Goal: Information Seeking & Learning: Learn about a topic

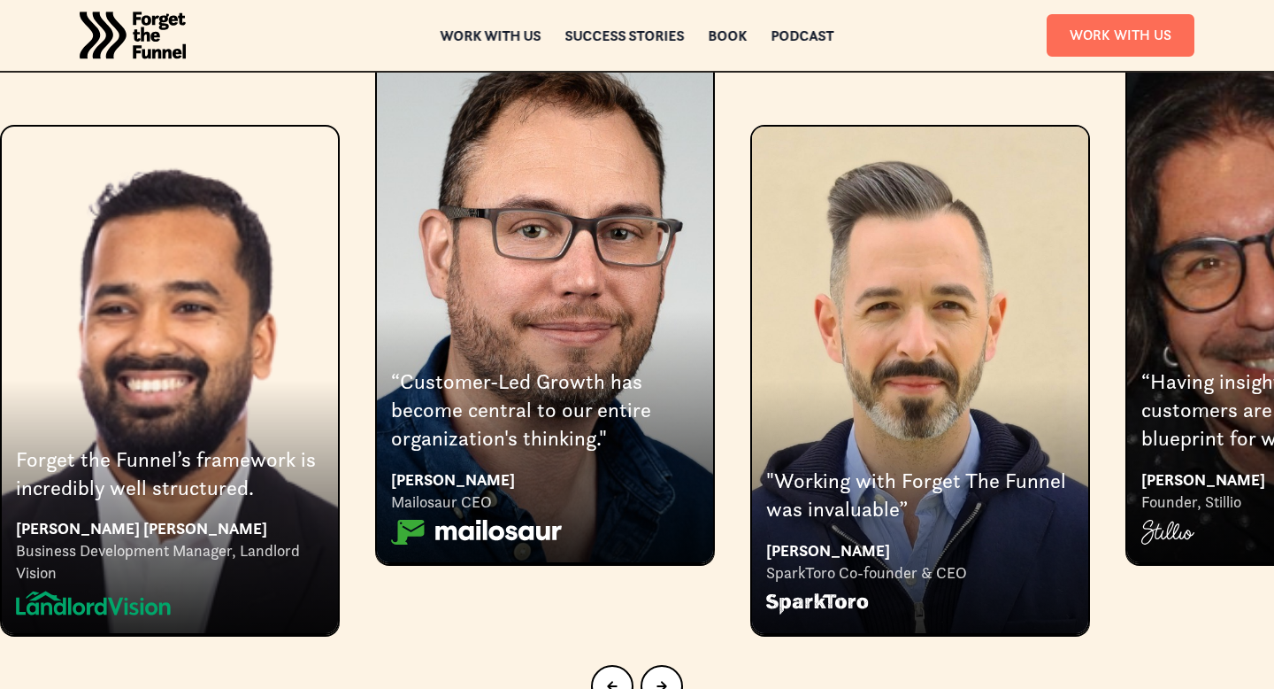
scroll to position [3278, 0]
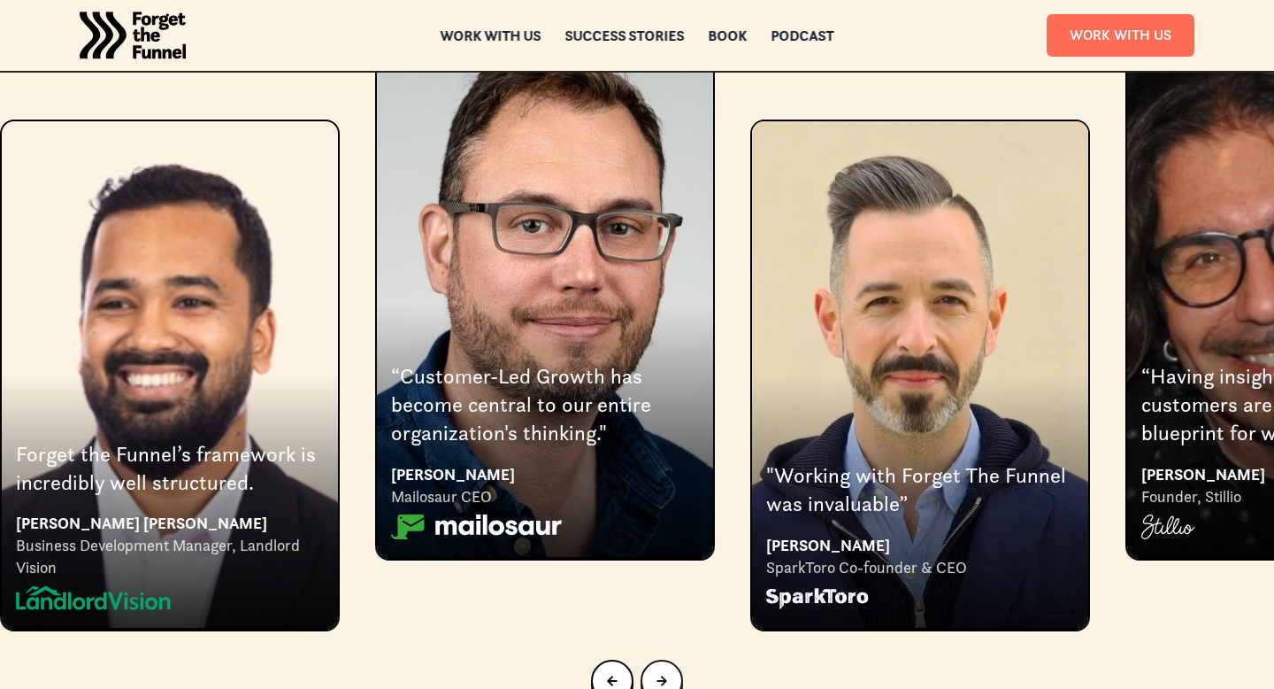
click at [659, 671] on div "Next slide" at bounding box center [662, 680] width 11 height 19
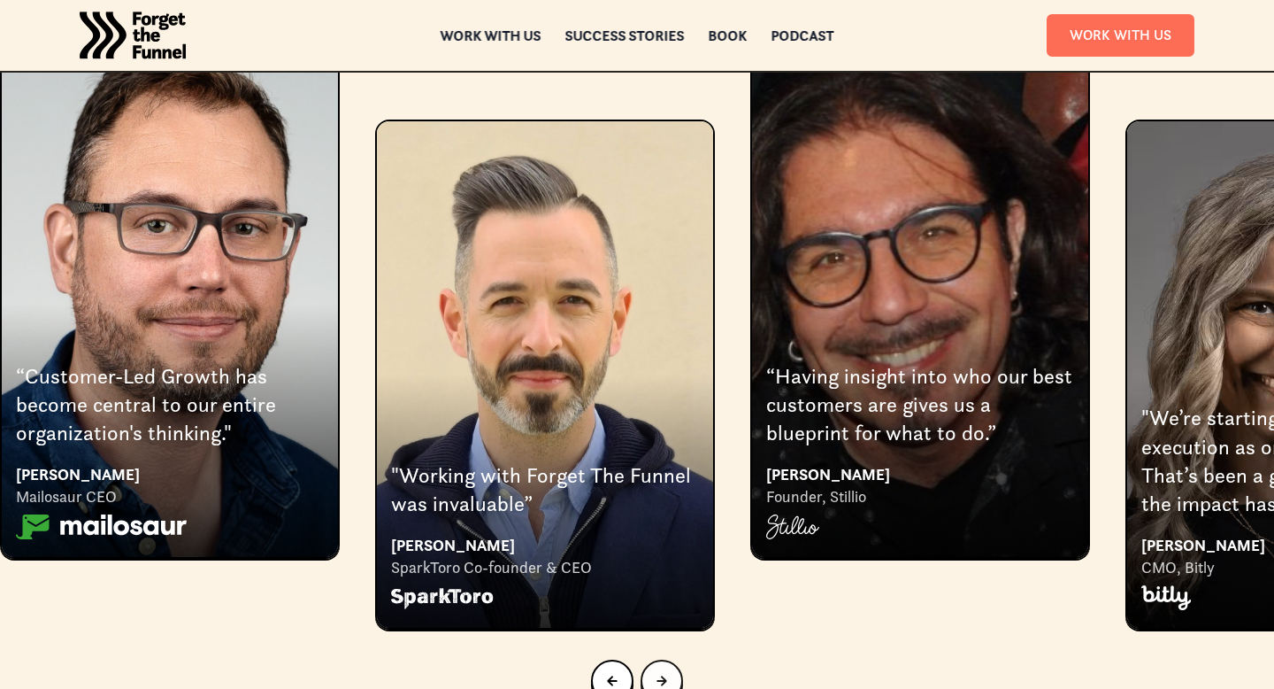
click at [658, 671] on div "Next slide" at bounding box center [662, 680] width 11 height 19
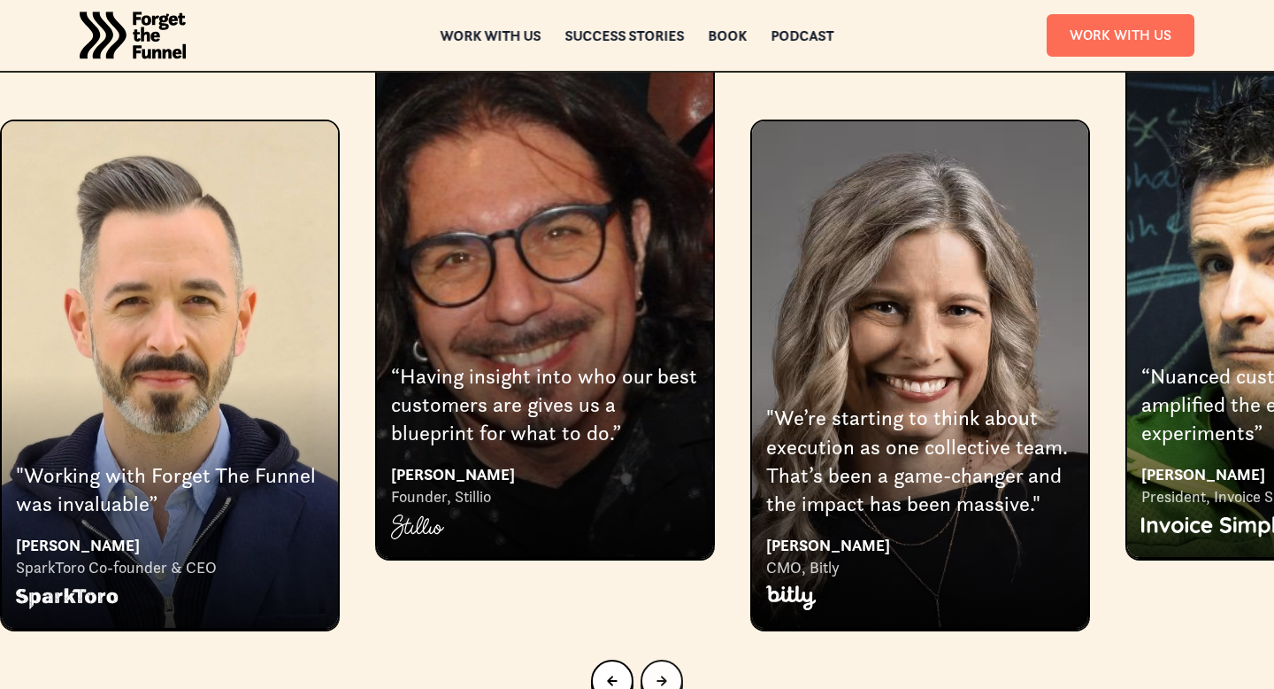
click at [661, 671] on div "Next slide" at bounding box center [662, 680] width 11 height 19
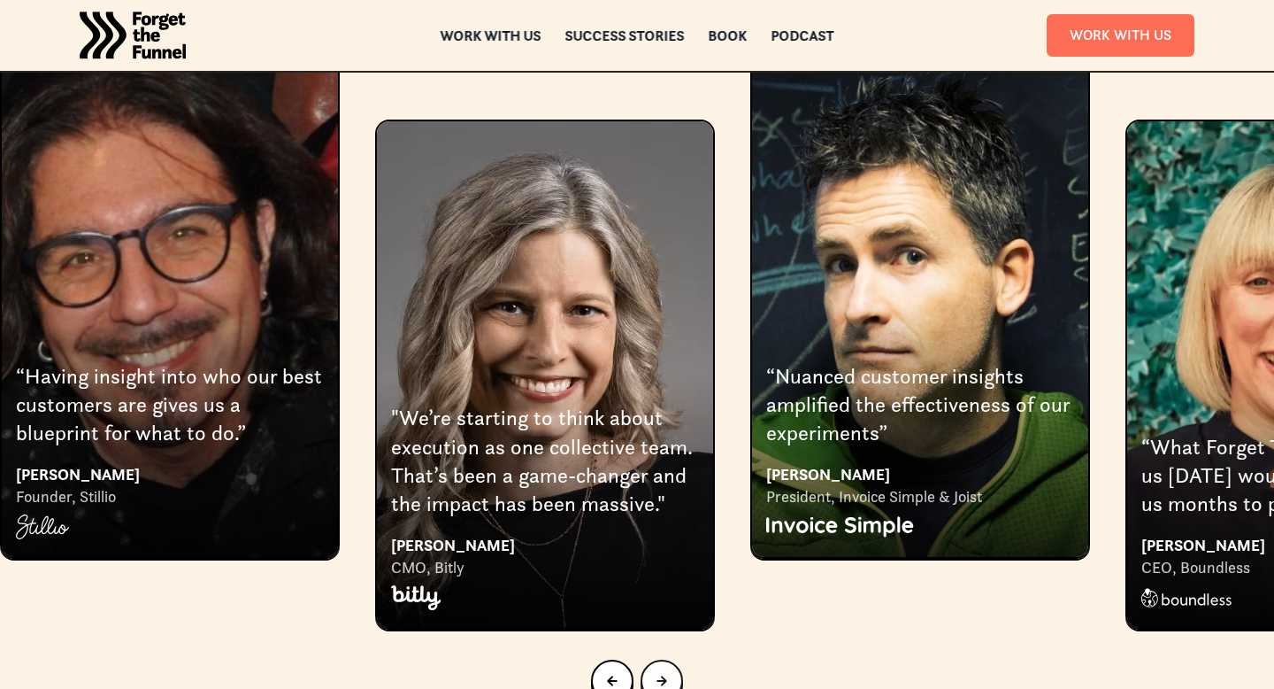
click at [660, 671] on div "Next slide" at bounding box center [662, 680] width 11 height 19
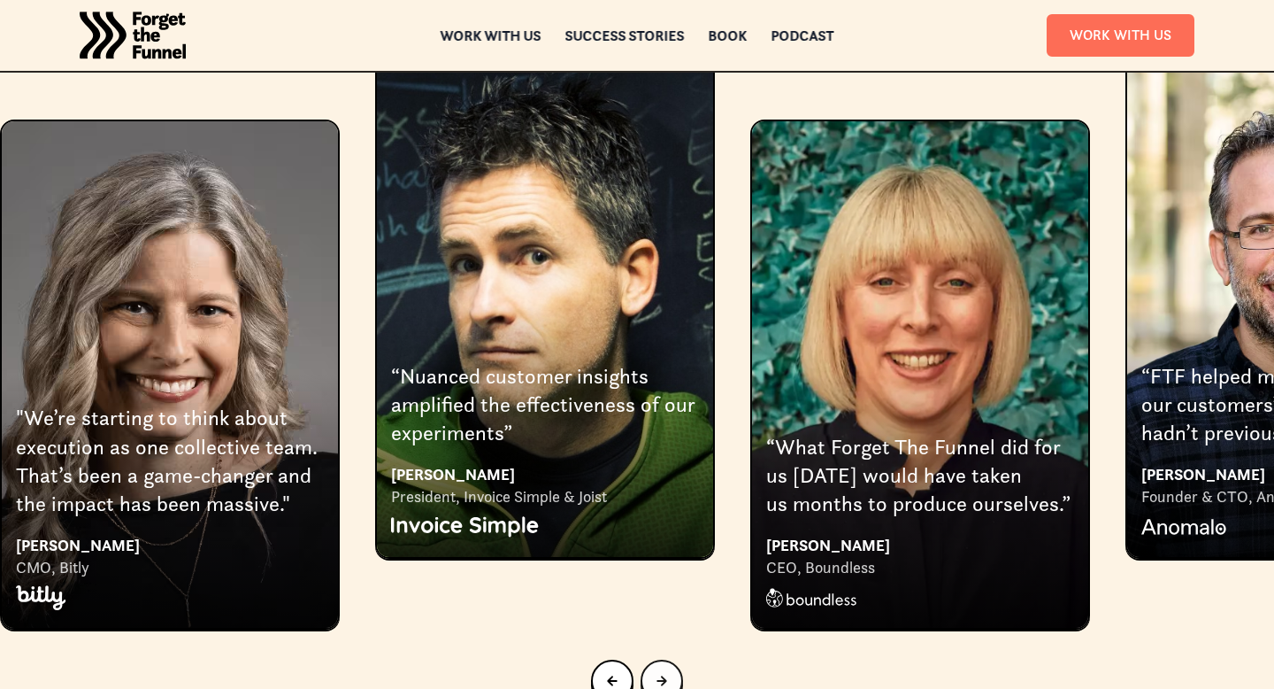
click at [660, 671] on div "Next slide" at bounding box center [662, 680] width 11 height 19
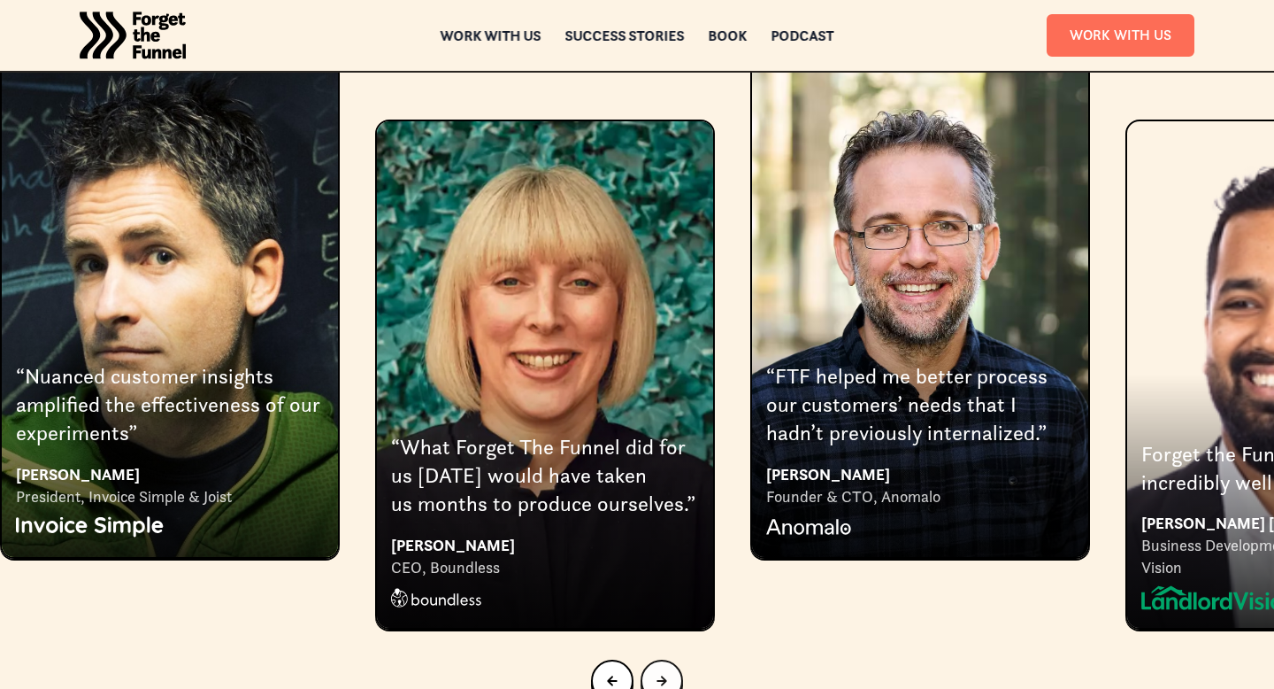
click at [665, 671] on div "Next slide" at bounding box center [662, 680] width 11 height 19
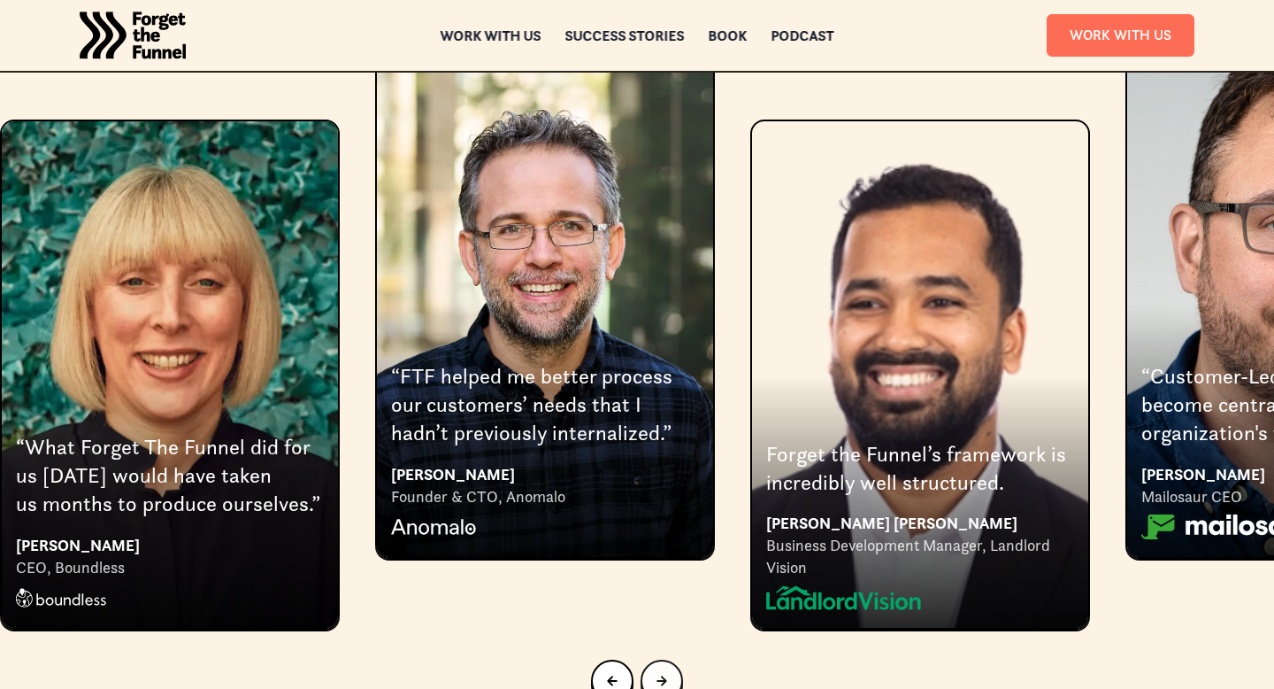
click at [666, 671] on div "Next slide" at bounding box center [662, 680] width 11 height 19
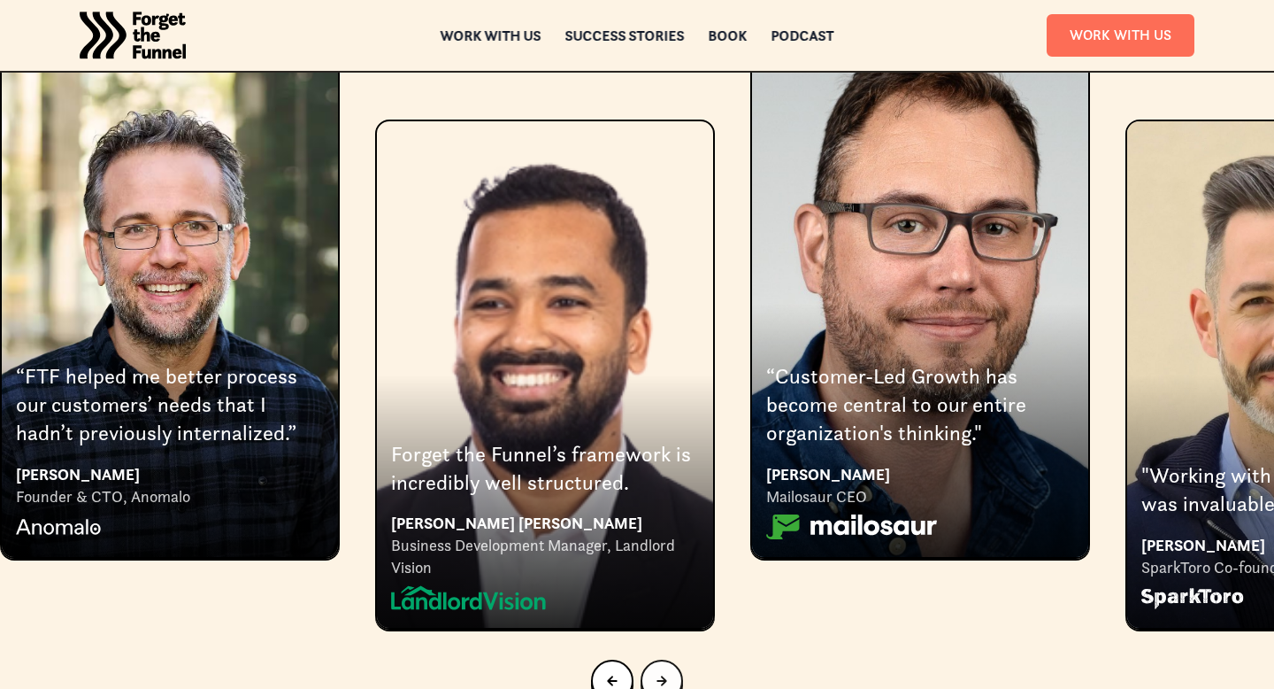
click at [667, 659] on link "Go to first slide" at bounding box center [662, 680] width 42 height 42
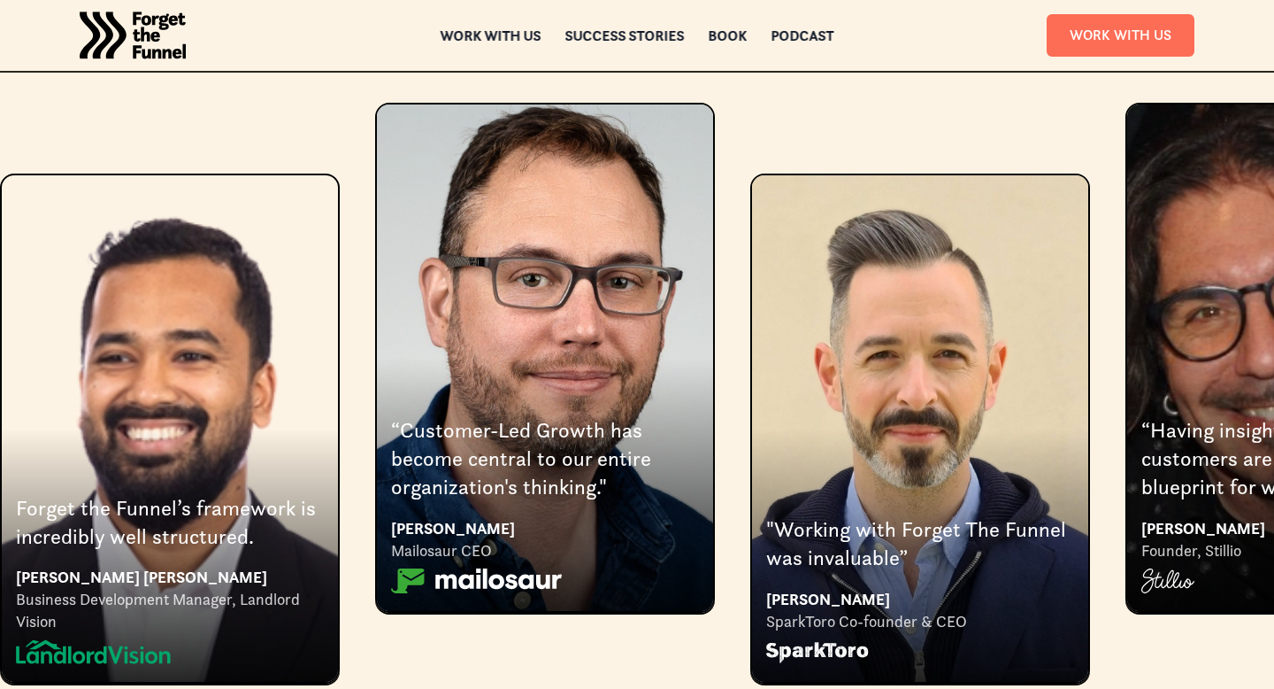
scroll to position [3223, 0]
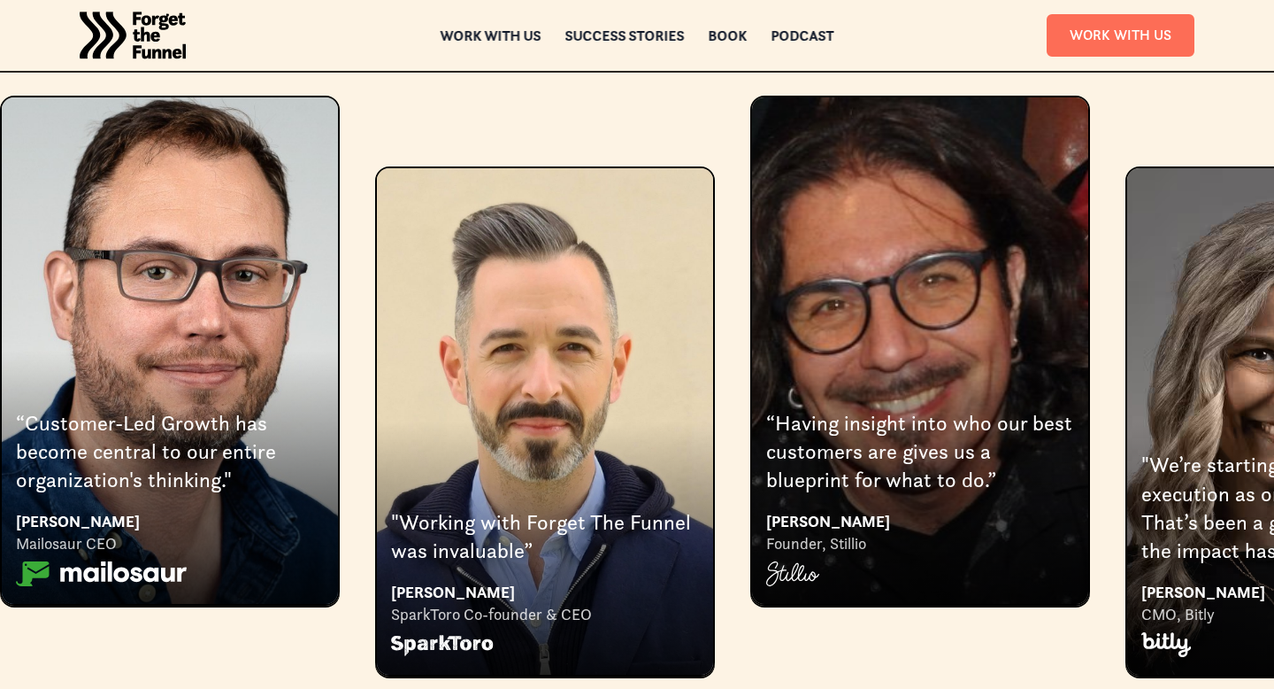
scroll to position [3238, 0]
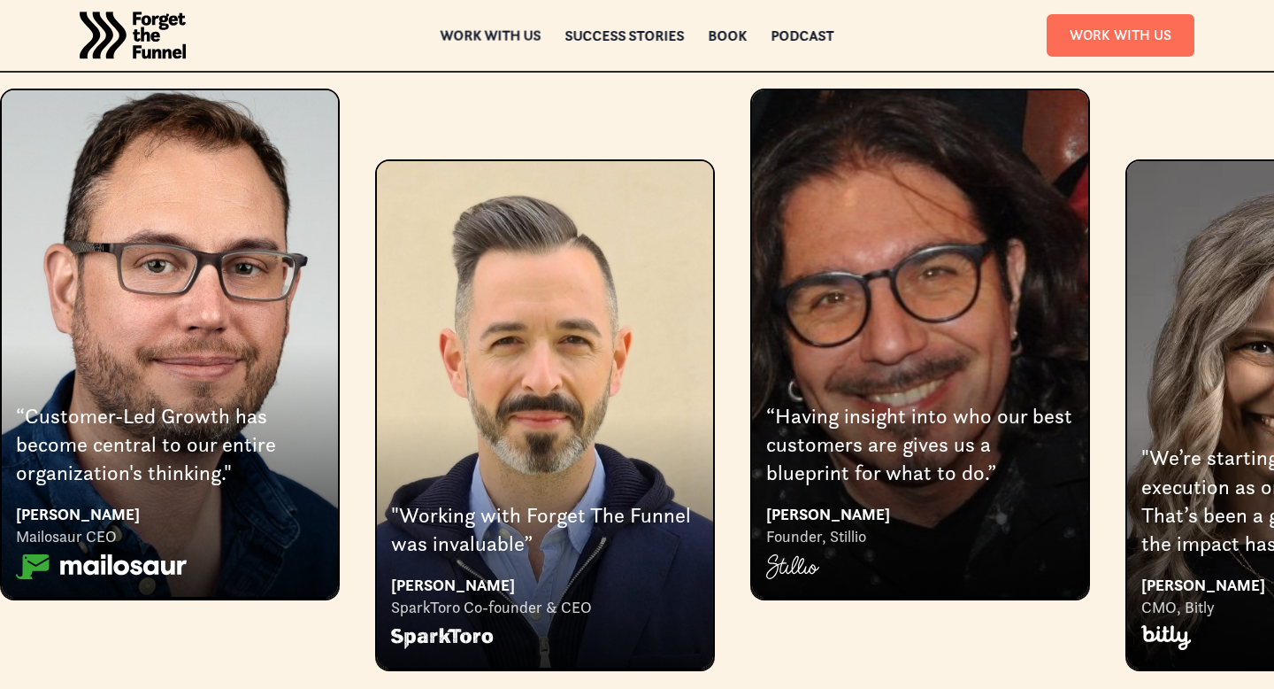
click at [509, 33] on div "Work with us" at bounding box center [491, 35] width 101 height 12
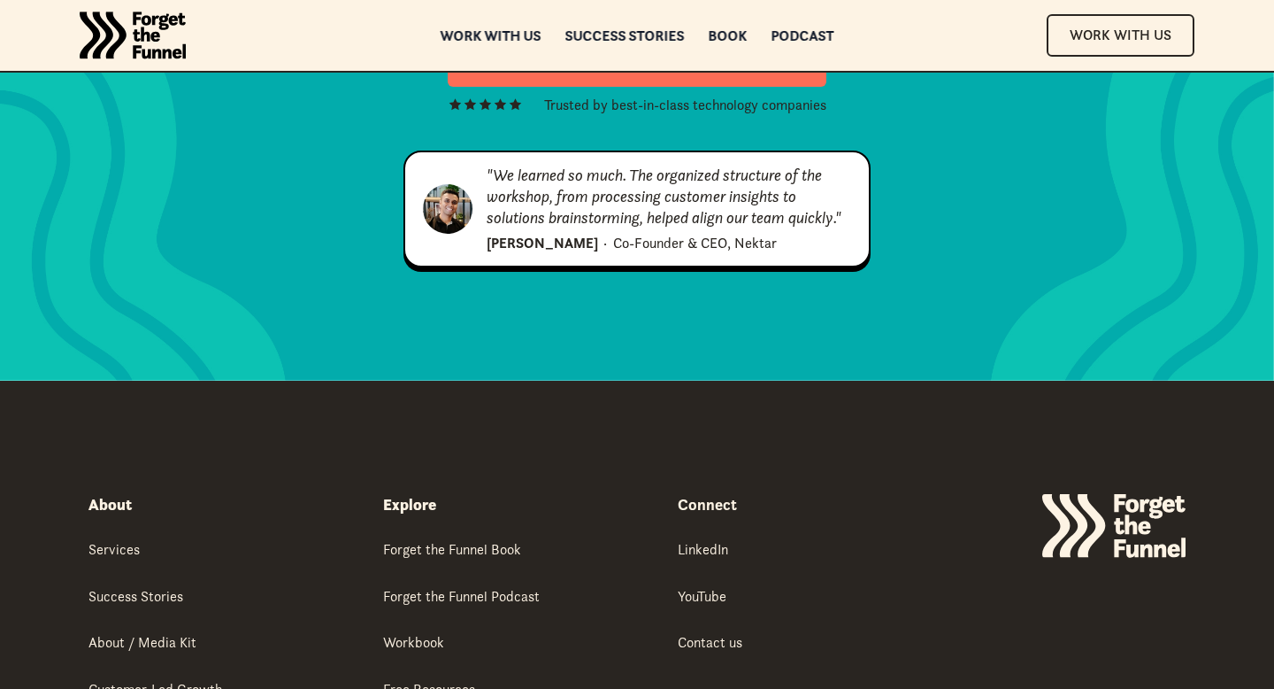
scroll to position [9148, 0]
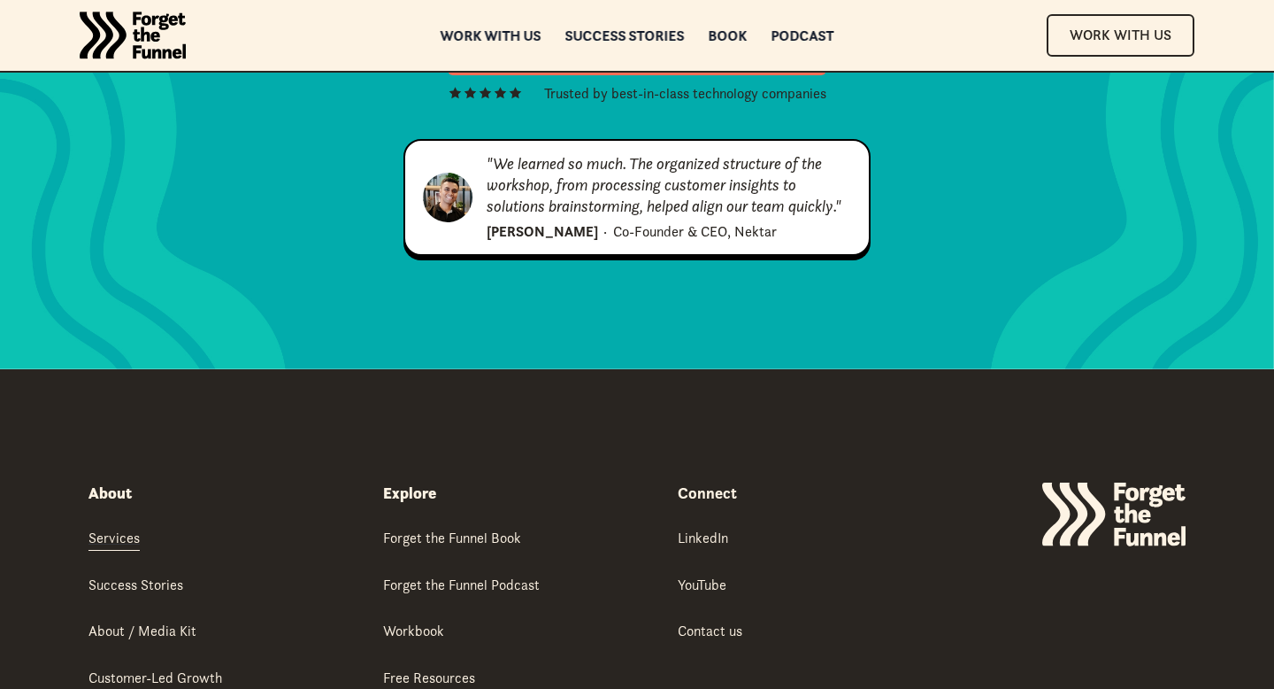
click at [106, 527] on div "Services" at bounding box center [114, 536] width 51 height 19
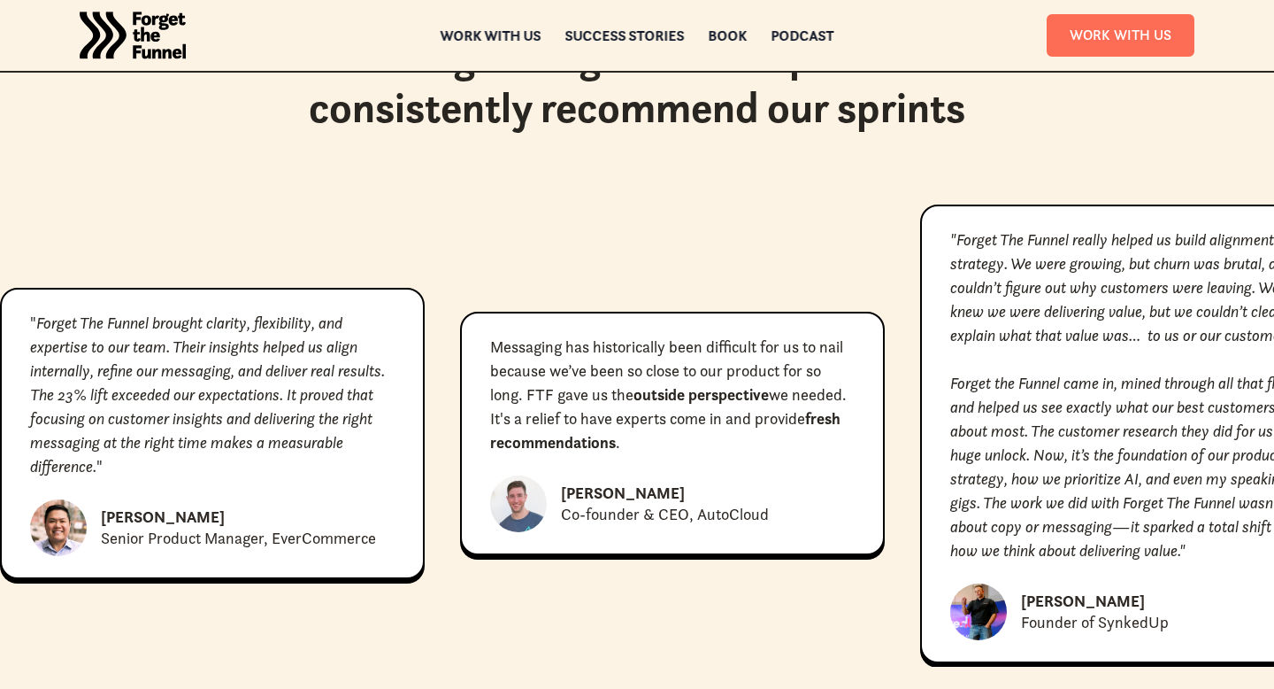
scroll to position [7994, 0]
